Goal: Transaction & Acquisition: Purchase product/service

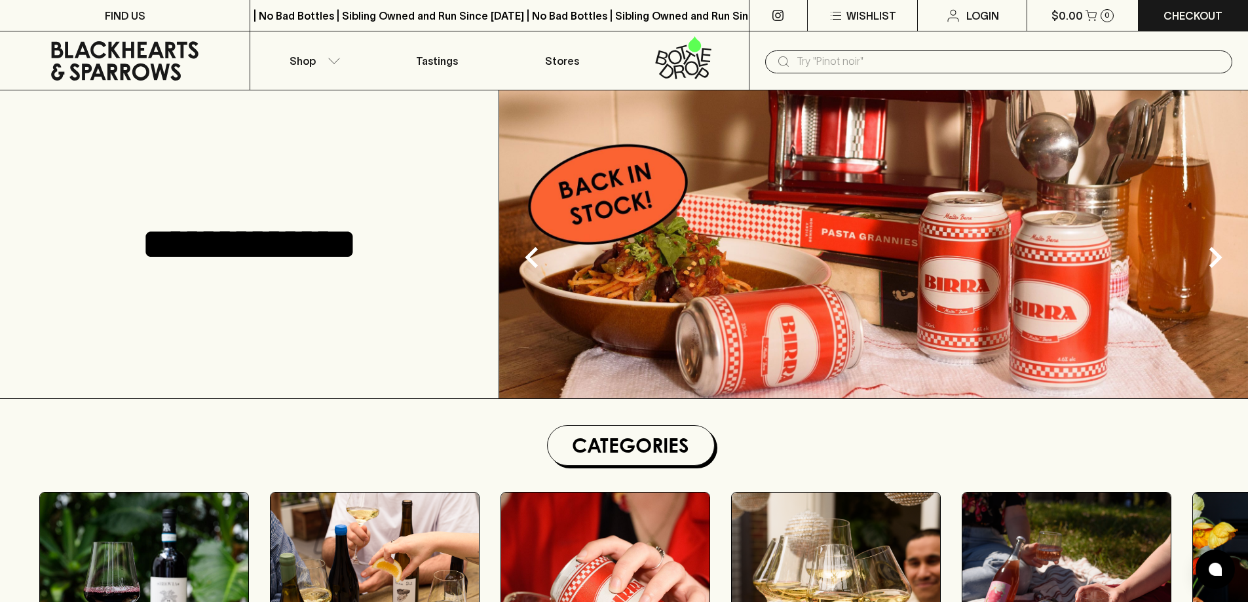
click at [876, 59] on input "text" at bounding box center [1009, 61] width 425 height 21
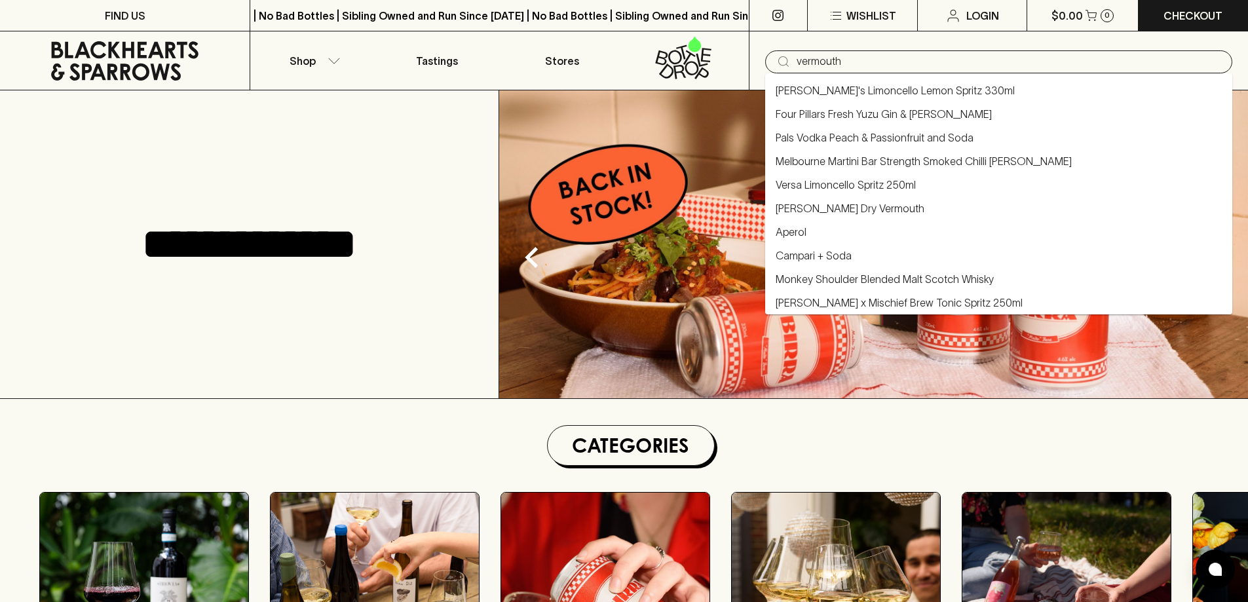
type input "vermouth"
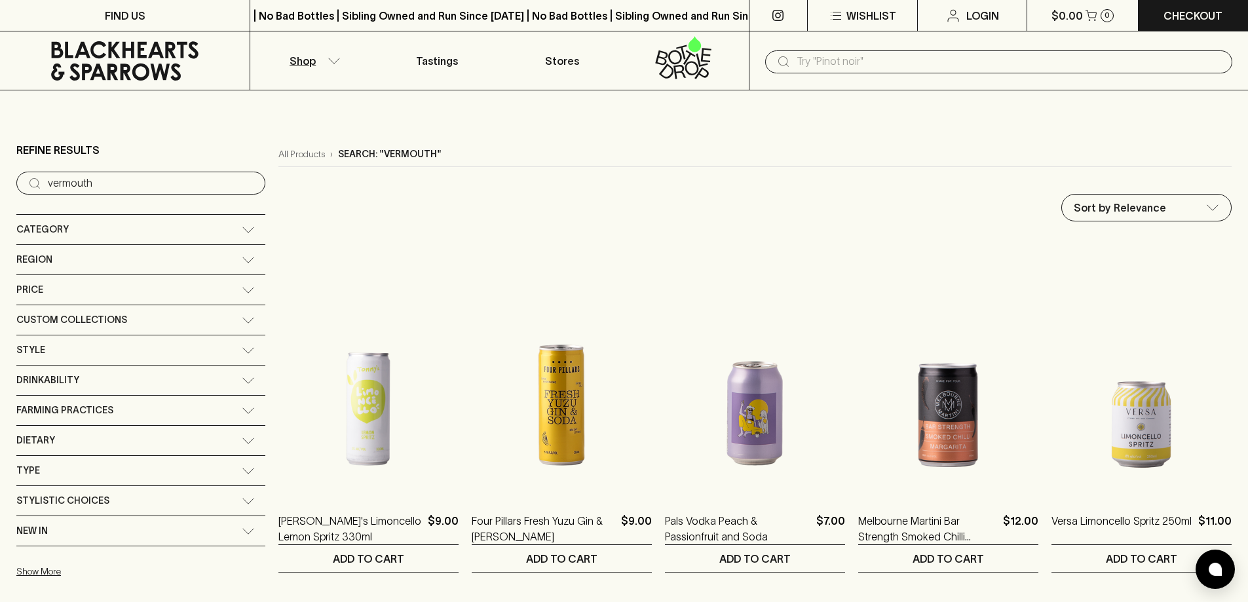
click at [335, 64] on button "Shop" at bounding box center [312, 60] width 124 height 58
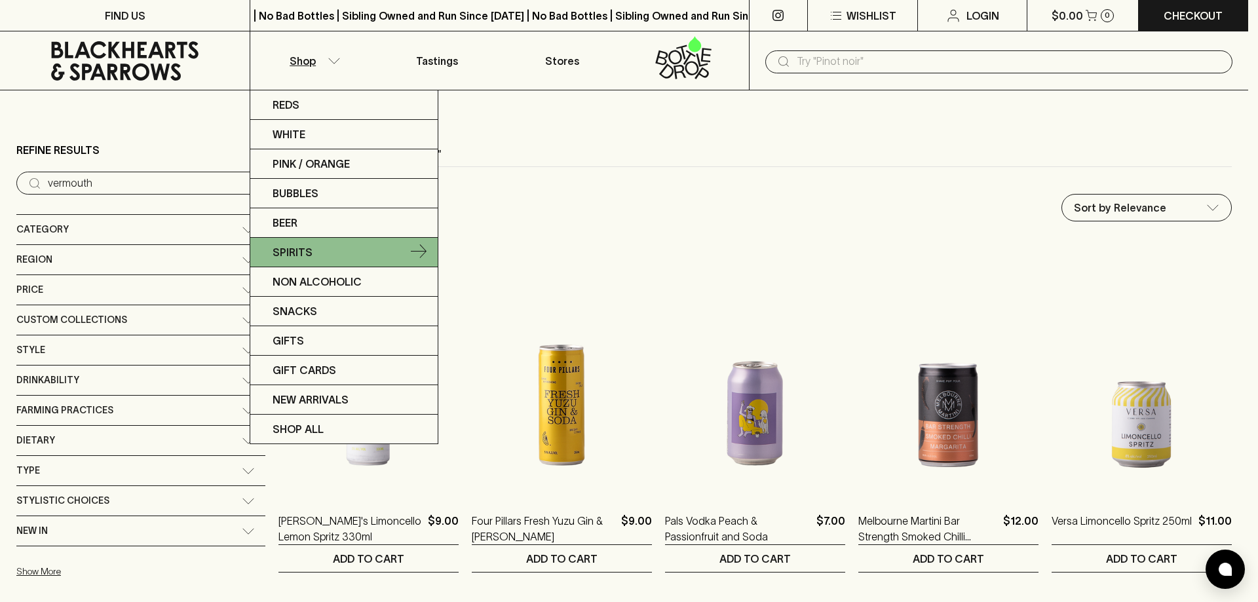
click at [293, 246] on p "Spirits" at bounding box center [293, 252] width 40 height 16
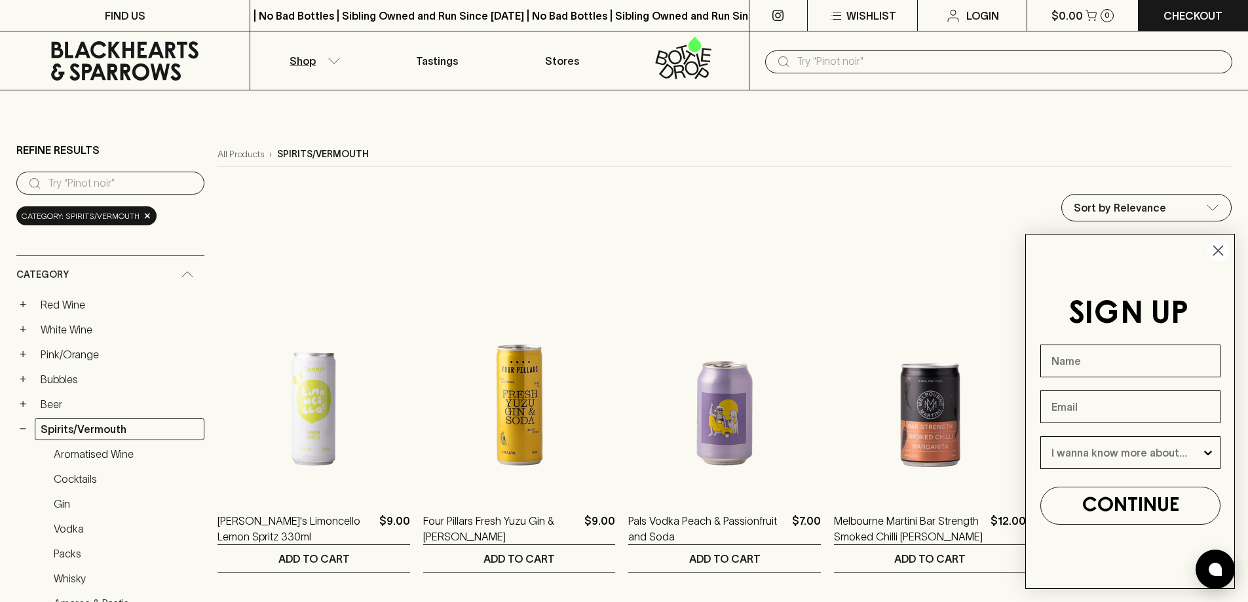
click at [1214, 252] on circle "Close dialog" at bounding box center [1218, 251] width 22 height 22
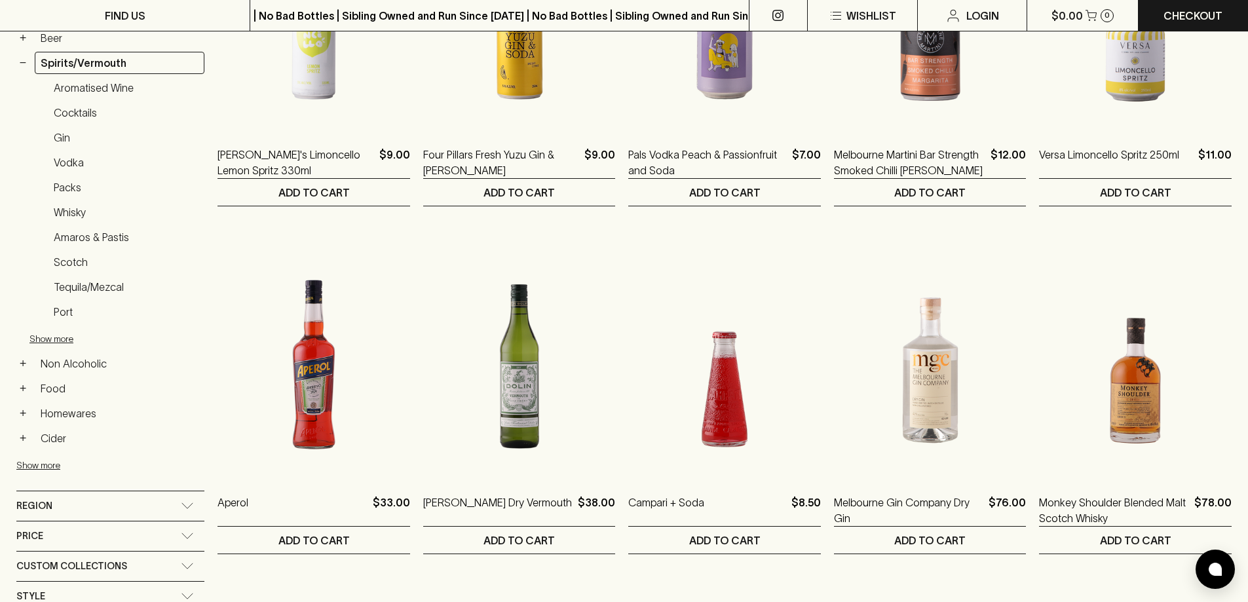
scroll to position [351, 0]
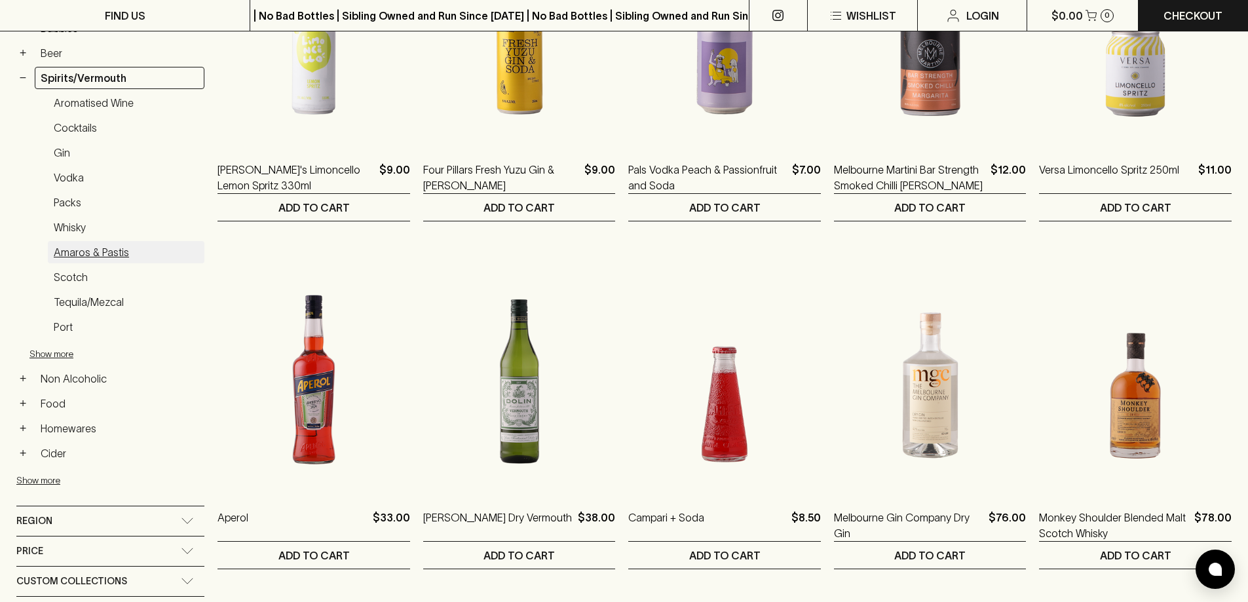
click at [108, 249] on link "Amaros & Pastis" at bounding box center [126, 252] width 157 height 22
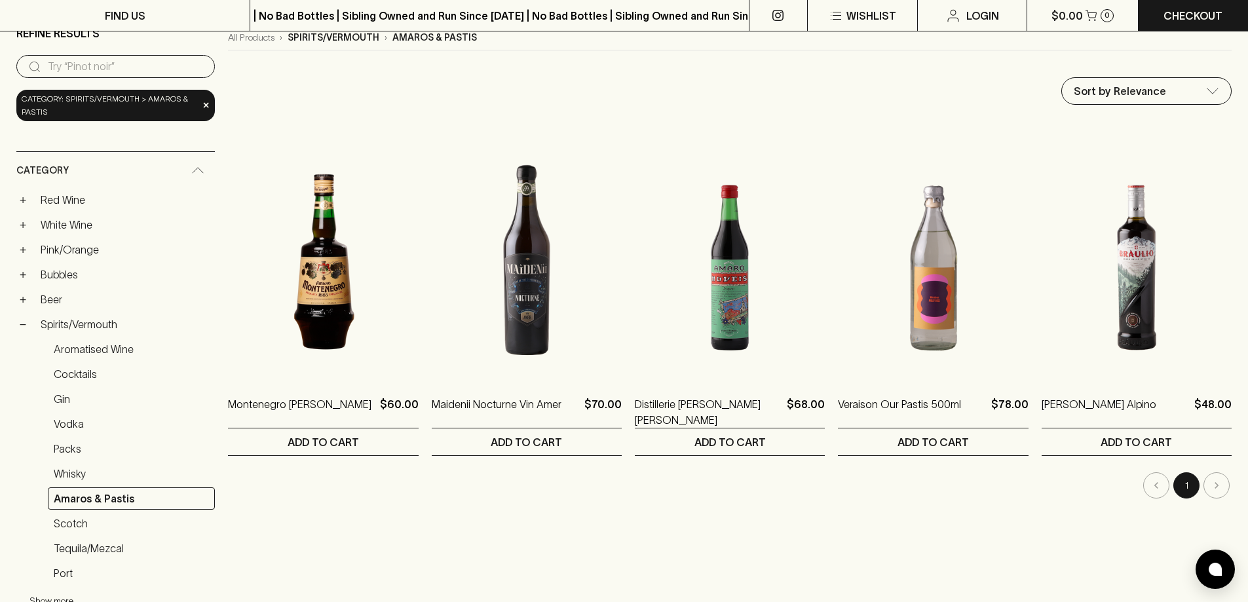
scroll to position [122, 0]
